Goal: Task Accomplishment & Management: Manage account settings

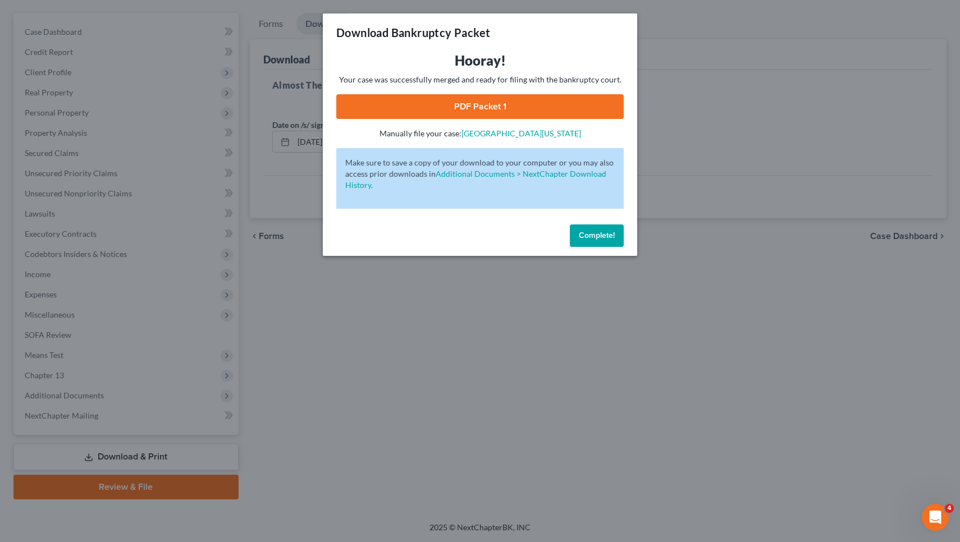
click at [464, 114] on link "PDF Packet 1" at bounding box center [480, 106] width 288 height 25
click at [603, 244] on button "Complete!" at bounding box center [597, 236] width 54 height 22
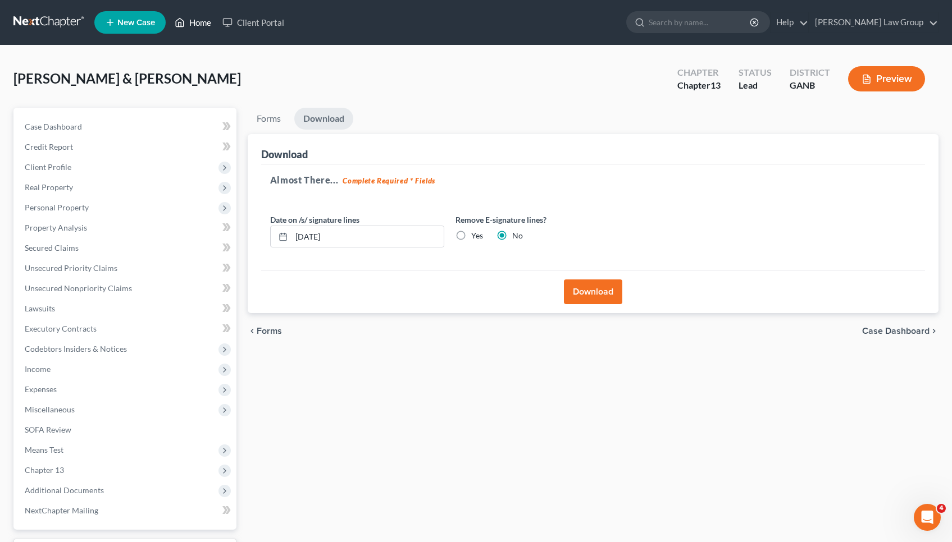
click at [201, 25] on link "Home" at bounding box center [193, 22] width 48 height 20
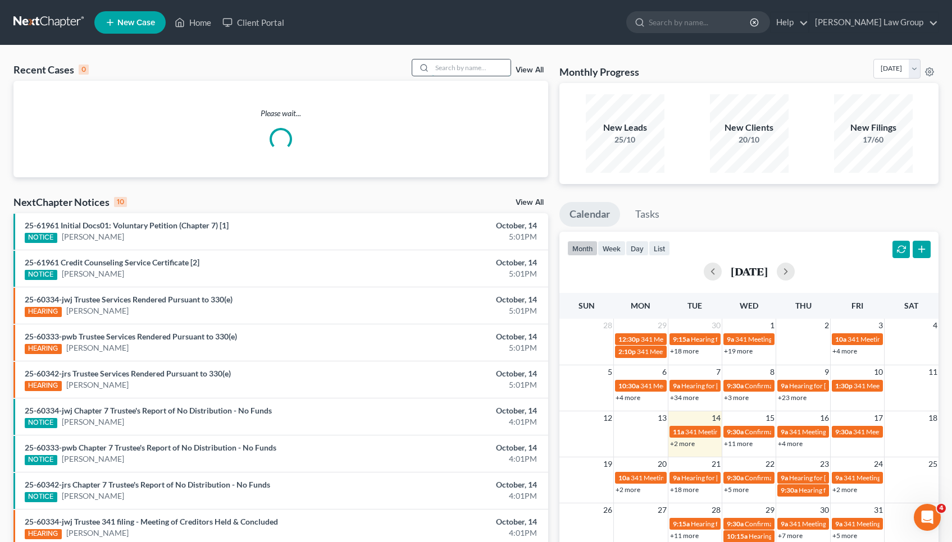
click at [486, 74] on input "search" at bounding box center [471, 68] width 79 height 16
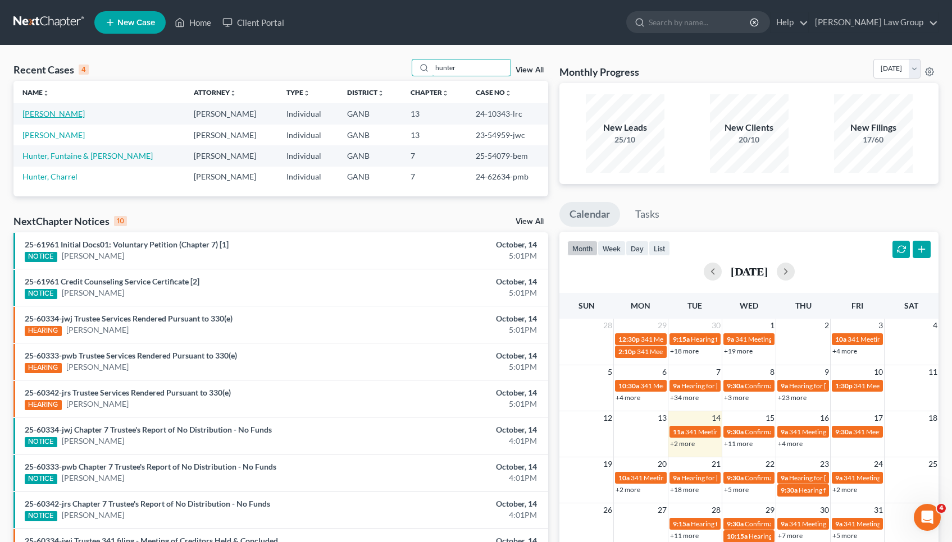
type input "hunter"
click at [57, 112] on link "[PERSON_NAME]" at bounding box center [53, 114] width 62 height 10
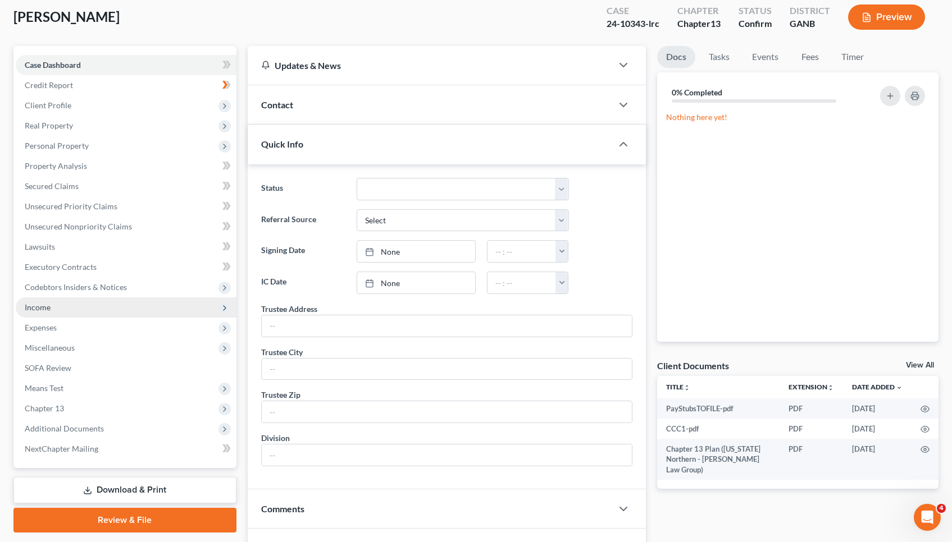
scroll to position [114, 0]
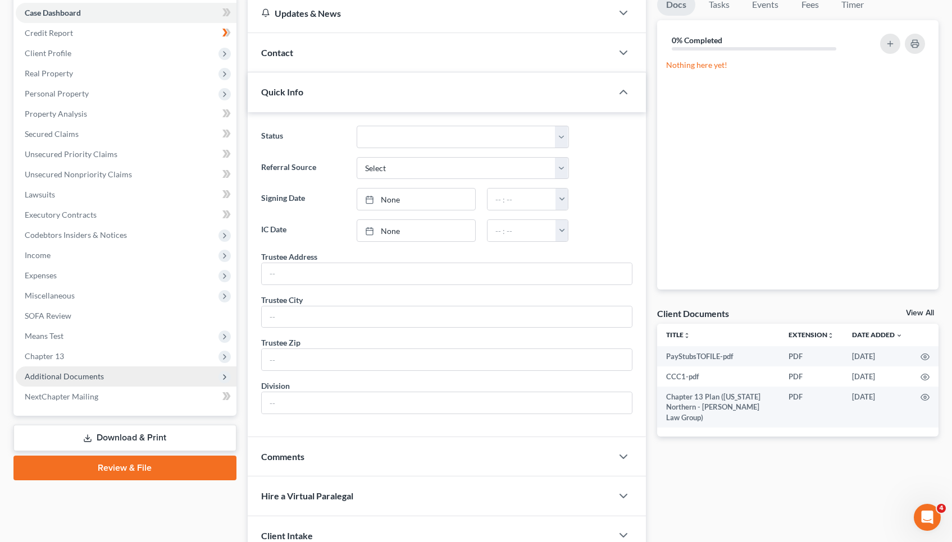
click at [62, 382] on span "Additional Documents" at bounding box center [126, 377] width 221 height 20
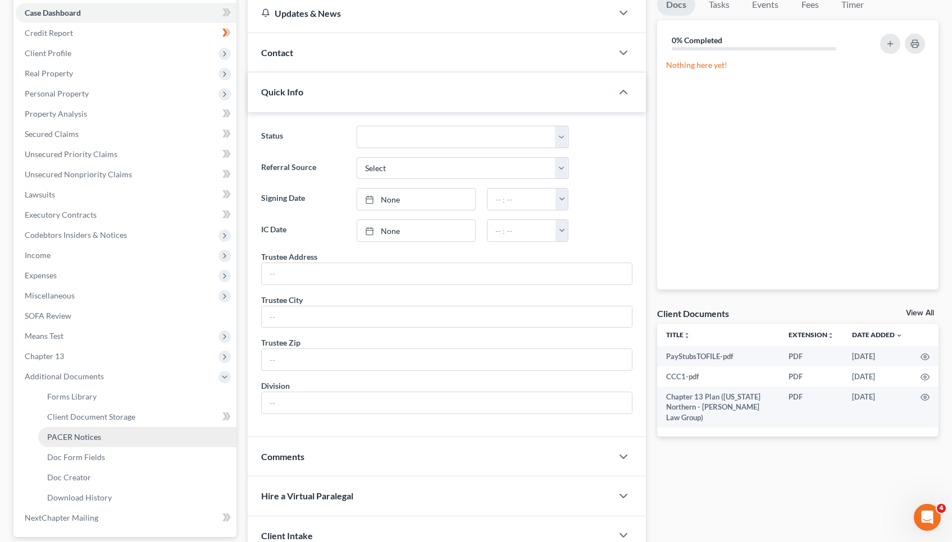
click at [78, 441] on span "PACER Notices" at bounding box center [74, 437] width 54 height 10
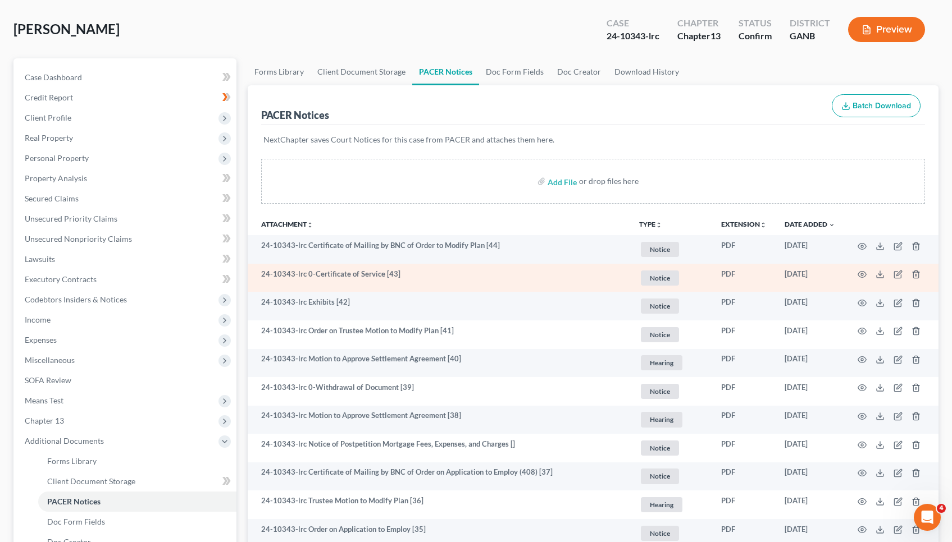
scroll to position [50, 0]
click at [863, 275] on circle "button" at bounding box center [862, 274] width 2 height 2
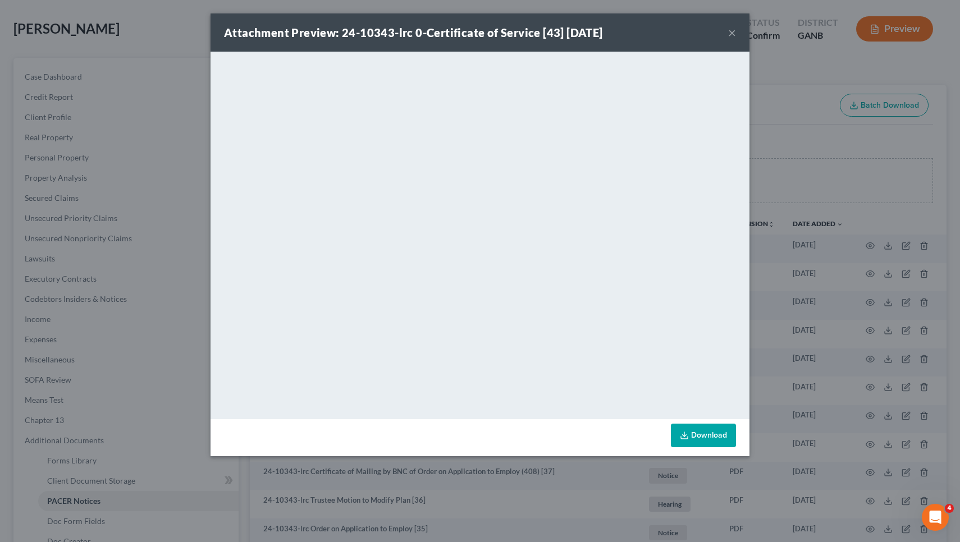
click at [733, 34] on button "×" at bounding box center [732, 32] width 8 height 13
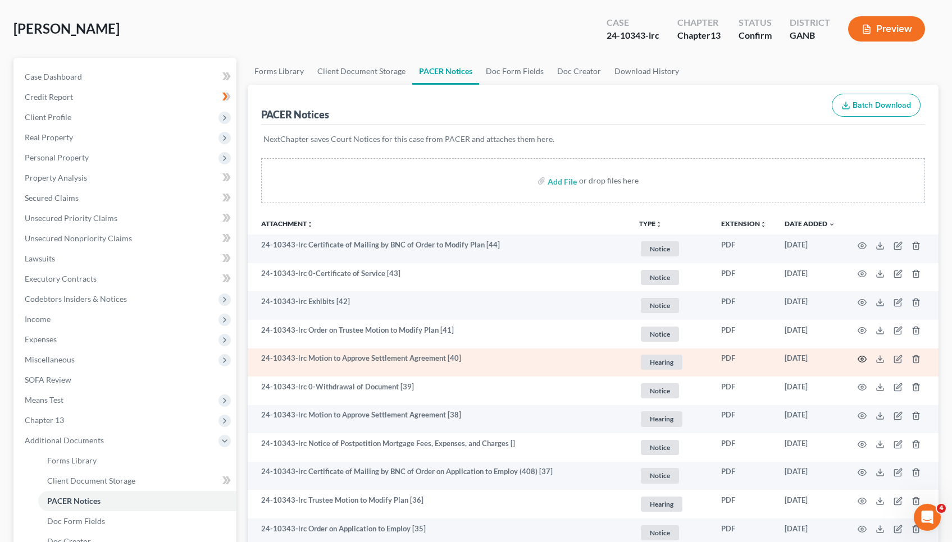
click at [860, 359] on icon "button" at bounding box center [861, 359] width 9 height 9
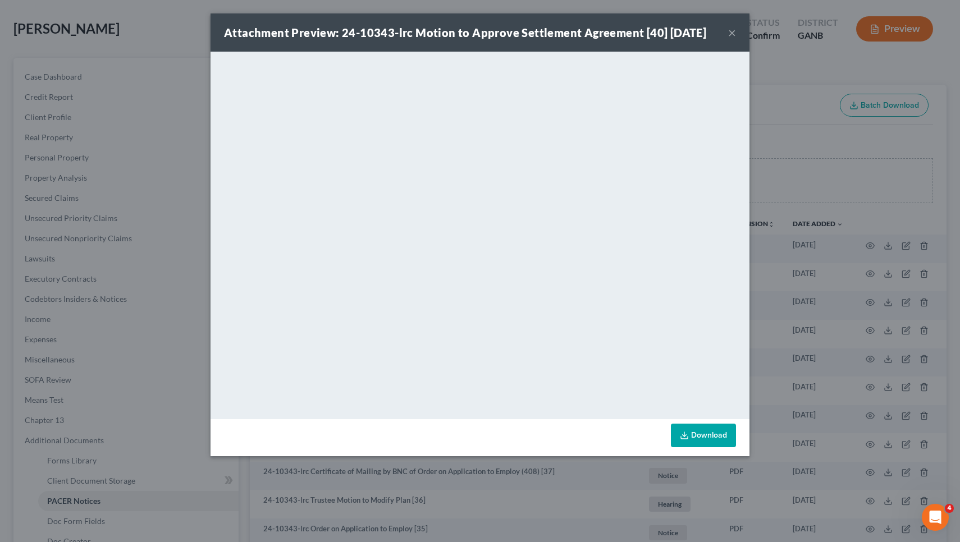
click at [735, 34] on button "×" at bounding box center [732, 32] width 8 height 13
